Goal: Register for event/course

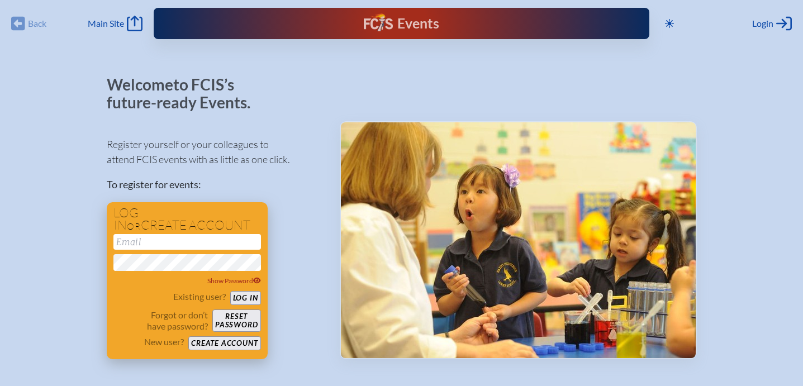
type input "[EMAIL_ADDRESS][DOMAIN_NAME]"
click at [254, 299] on button "Log in" at bounding box center [245, 298] width 31 height 14
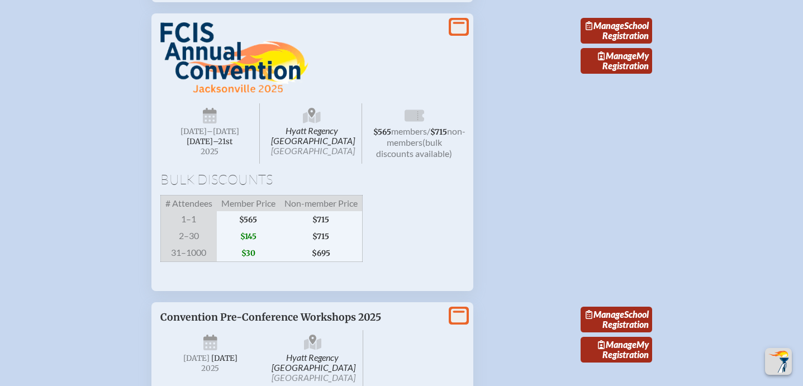
scroll to position [1129, 0]
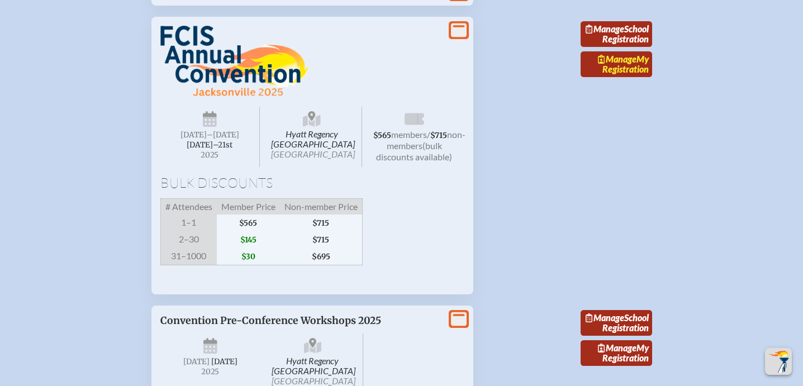
click at [616, 77] on link "Manage My Registration" at bounding box center [617, 64] width 72 height 26
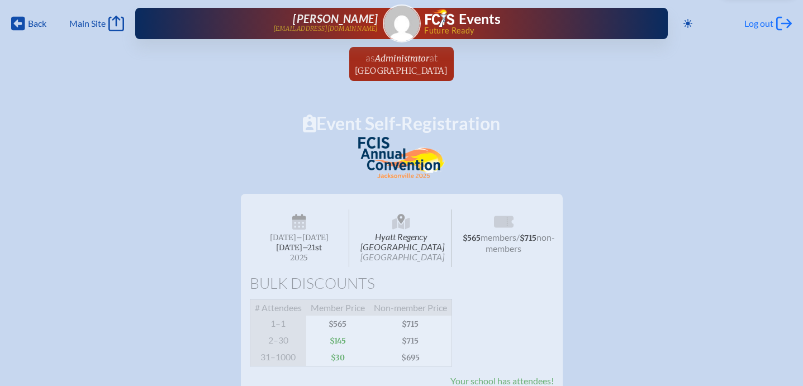
click at [784, 27] on icon "Log out" at bounding box center [784, 24] width 16 height 16
